Goal: Obtain resource: Obtain resource

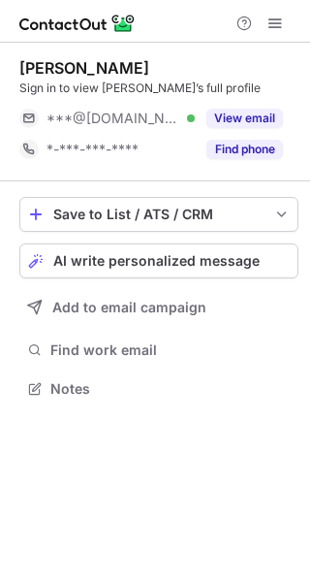
scroll to position [375, 310]
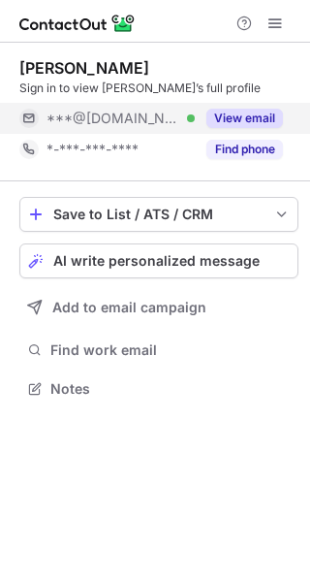
click at [231, 116] on button "View email" at bounding box center [245, 118] width 77 height 19
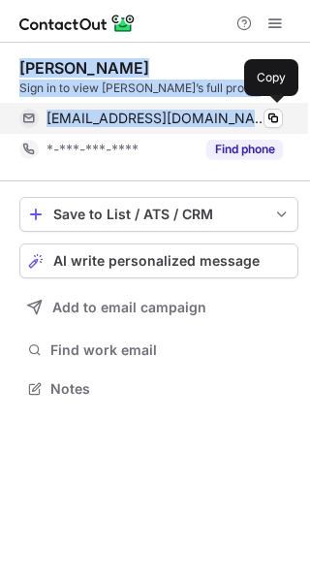
drag, startPoint x: 16, startPoint y: 48, endPoint x: 253, endPoint y: 124, distance: 249.4
click at [253, 124] on div "Max Upton Sign in to view Max’s full profile pamelablandina303@gmail.com Verifi…" at bounding box center [155, 230] width 310 height 375
copy div "Max Upton Sign in to view Max’s full profile pamelablandina303@gmail.com"
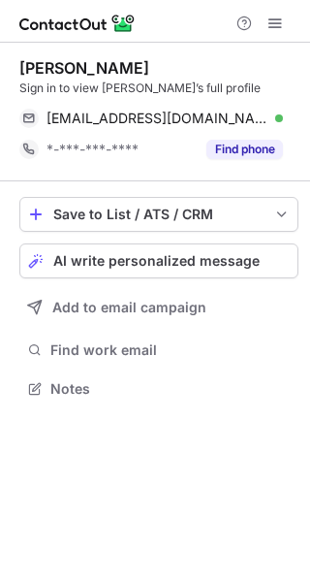
click at [223, 467] on div "Max Upton Sign in to view Max’s full profile pamelablandina303@gmail.com Verifi…" at bounding box center [155, 312] width 310 height 539
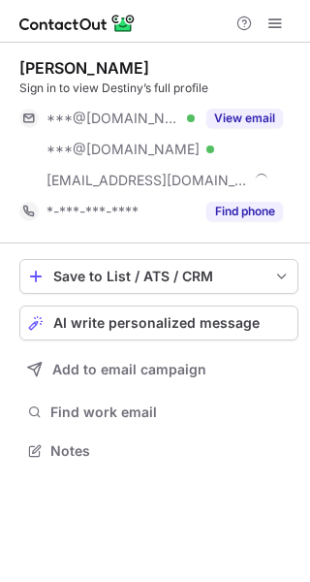
scroll to position [437, 310]
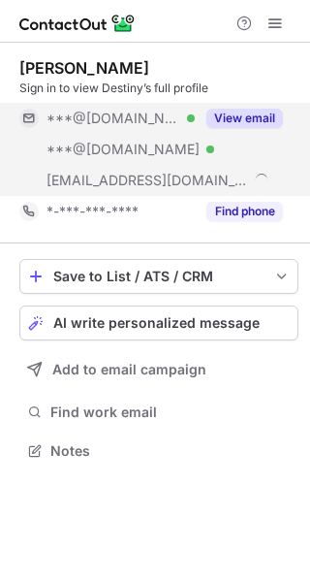
click at [242, 106] on div "View email" at bounding box center [239, 118] width 88 height 31
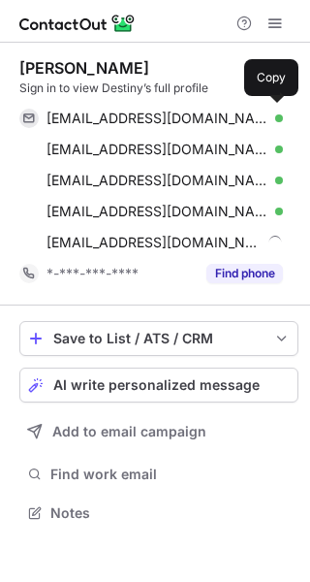
scroll to position [500, 310]
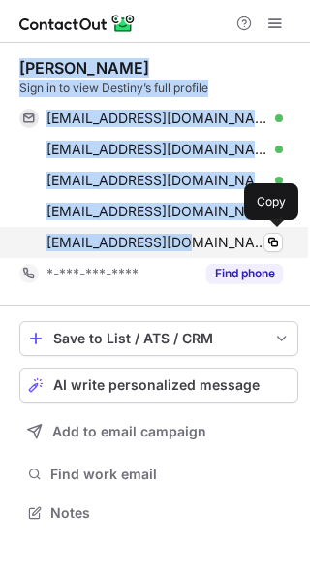
drag, startPoint x: 16, startPoint y: 52, endPoint x: 180, endPoint y: 243, distance: 252.4
click at [180, 243] on div "Destiny Bryson Sign in to view Destiny’s full profile destinywisecup@gmail.com …" at bounding box center [155, 293] width 310 height 500
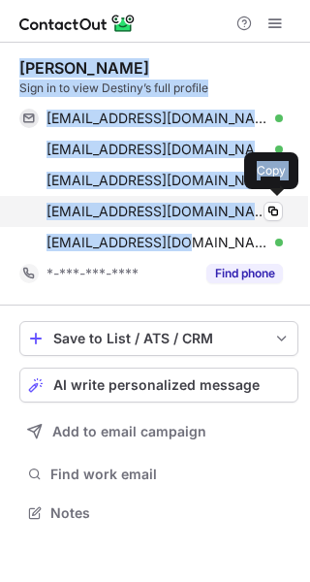
copy div "Destiny Bryson Sign in to view Destiny’s full profile destinywisecup@gmail.com …"
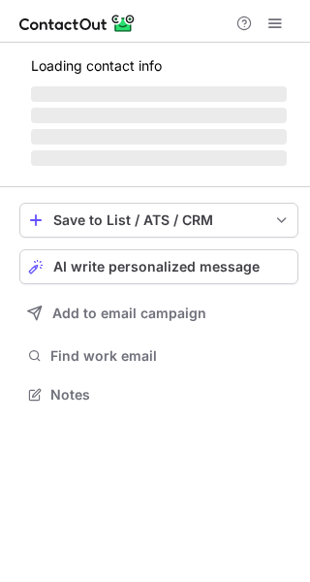
scroll to position [389, 310]
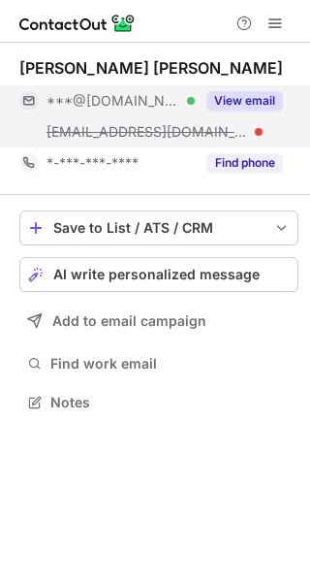
click at [234, 96] on button "View email" at bounding box center [245, 100] width 77 height 19
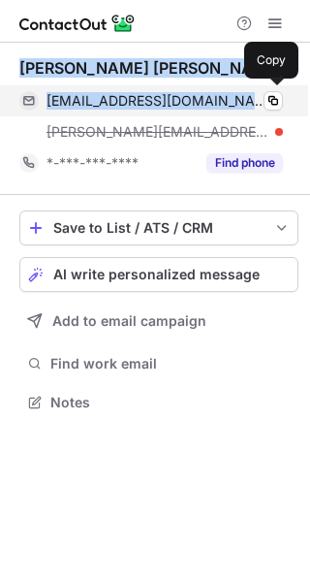
drag, startPoint x: 21, startPoint y: 50, endPoint x: 208, endPoint y: 90, distance: 190.4
click at [208, 90] on div "Renee M L reneeligon@gmail.com Verified Copy renee@northeastohioregion.com *-**…" at bounding box center [158, 119] width 279 height 152
copy div "Renee M L reneeligon@gmail.com"
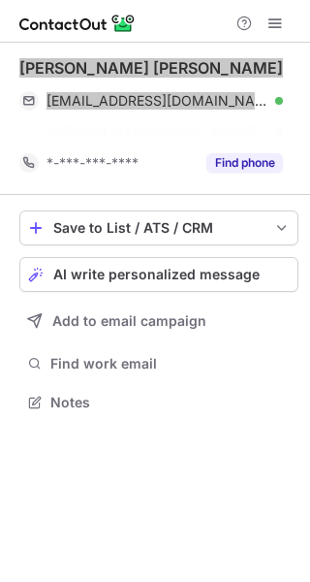
scroll to position [358, 310]
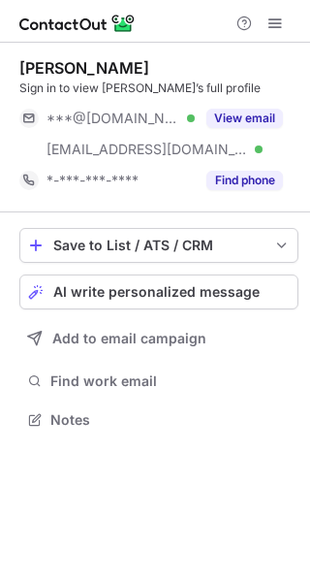
scroll to position [406, 310]
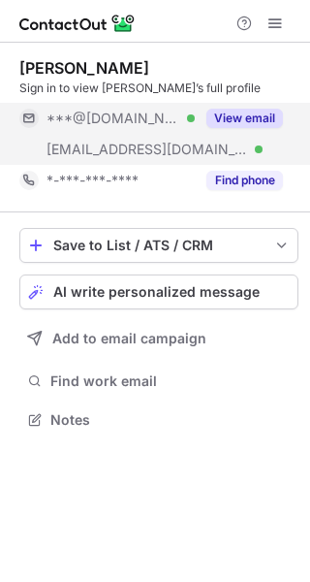
click at [247, 113] on button "View email" at bounding box center [245, 118] width 77 height 19
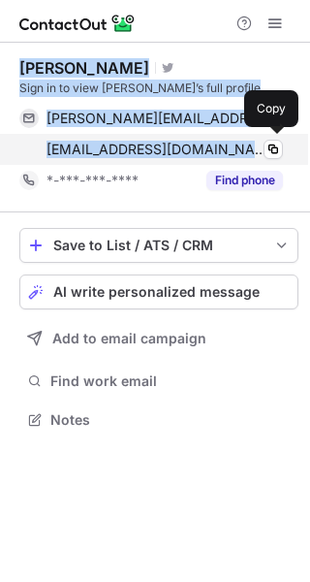
drag, startPoint x: 16, startPoint y: 55, endPoint x: 222, endPoint y: 147, distance: 226.2
click at [222, 147] on div "Matthew McCollister Visit Twitter profile Sign in to view Matthew’s full profil…" at bounding box center [155, 246] width 310 height 406
copy div "Matthew McCollister Visit Twitter profile Sign in to view Matthew’s full profil…"
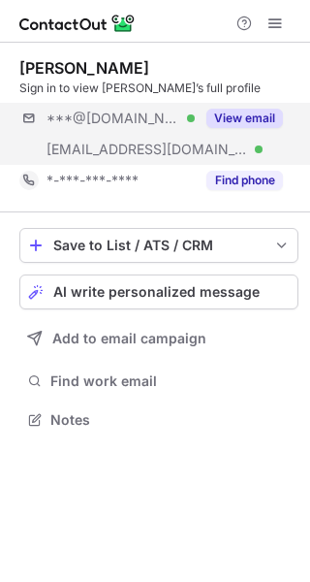
scroll to position [406, 310]
click at [228, 118] on button "View email" at bounding box center [245, 118] width 77 height 19
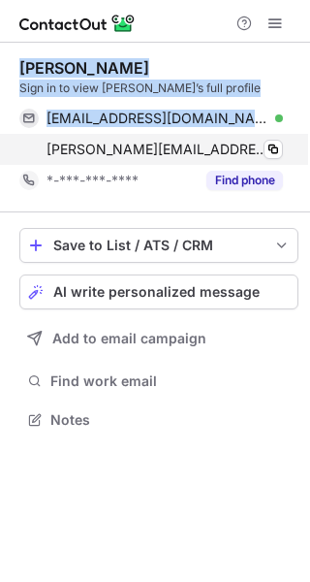
drag, startPoint x: 14, startPoint y: 52, endPoint x: 284, endPoint y: 154, distance: 289.1
click at [284, 154] on div "Lydia Mihalik Sign in to view Lydia’s full profile lydiamihalik@gmail.com Verif…" at bounding box center [155, 246] width 310 height 406
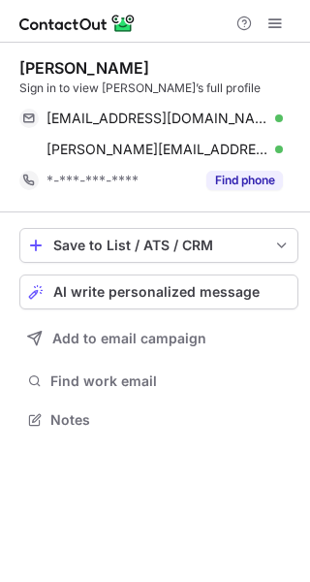
click at [17, 40] on div at bounding box center [155, 21] width 310 height 43
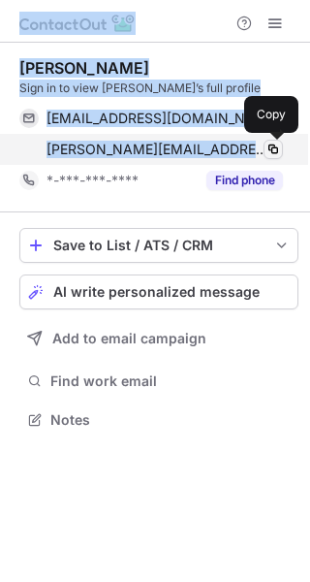
drag, startPoint x: 17, startPoint y: 40, endPoint x: 267, endPoint y: 145, distance: 270.8
click at [267, 145] on div "Lydia Mihalik Sign in to view Lydia’s full profile lydiamihalik@gmail.com Verif…" at bounding box center [155, 291] width 310 height 582
copy div "Lydia Mihalik Sign in to view Lydia’s full profile lydiamihalik@gmail.com Verif…"
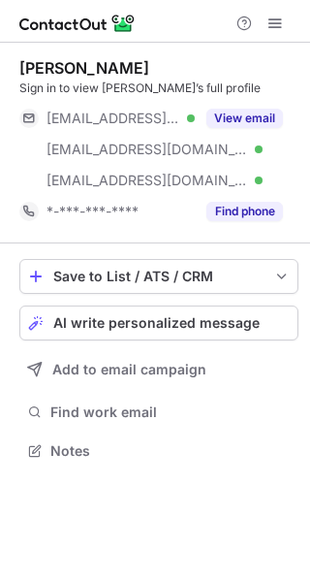
scroll to position [437, 310]
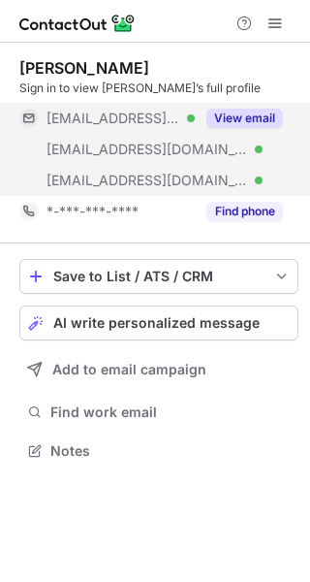
click at [229, 109] on button "View email" at bounding box center [245, 118] width 77 height 19
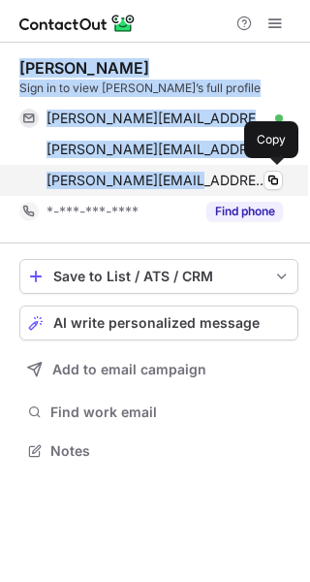
drag, startPoint x: 16, startPoint y: 54, endPoint x: 183, endPoint y: 171, distance: 203.4
click at [183, 171] on div "[PERSON_NAME] Sign in to view [PERSON_NAME]’s full profile [PERSON_NAME][EMAIL_…" at bounding box center [155, 261] width 310 height 437
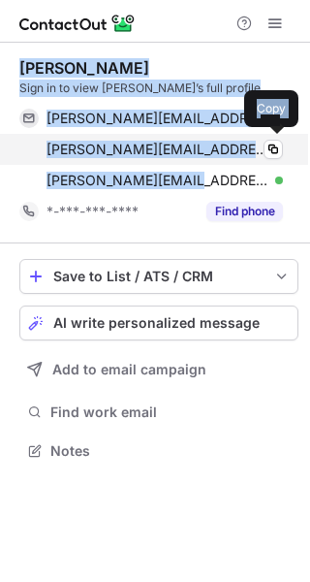
copy div "[PERSON_NAME] Sign in to view [PERSON_NAME]’s full profile [PERSON_NAME][EMAIL_…"
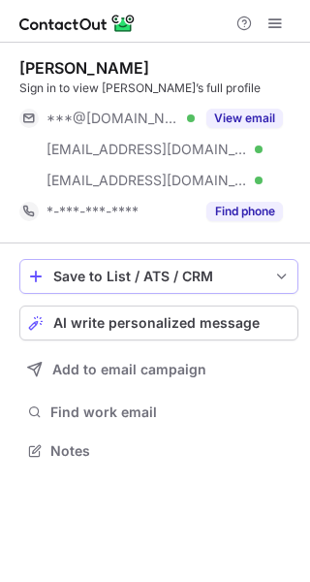
scroll to position [437, 310]
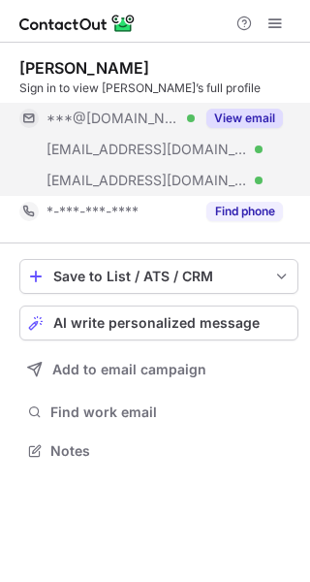
click at [213, 111] on button "View email" at bounding box center [245, 118] width 77 height 19
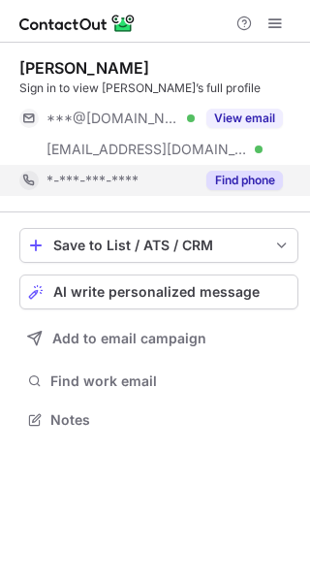
scroll to position [406, 310]
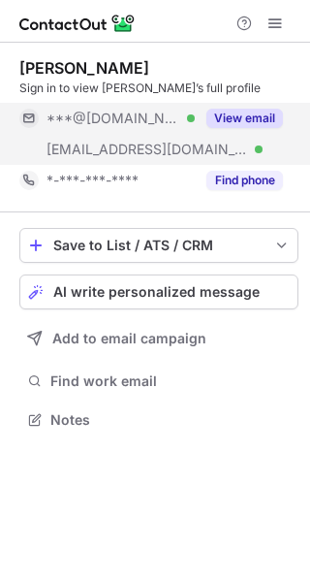
click at [246, 115] on button "View email" at bounding box center [245, 118] width 77 height 19
